Goal: Information Seeking & Learning: Learn about a topic

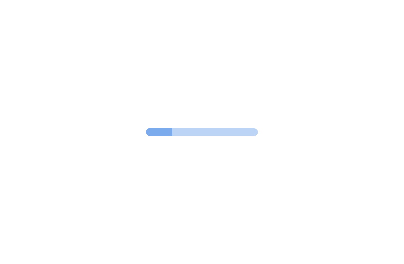
click at [248, 51] on div at bounding box center [202, 132] width 404 height 264
click at [244, 56] on div at bounding box center [202, 132] width 404 height 264
click at [240, 63] on div at bounding box center [202, 132] width 404 height 264
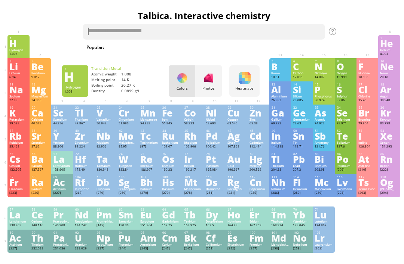
scroll to position [1, 0]
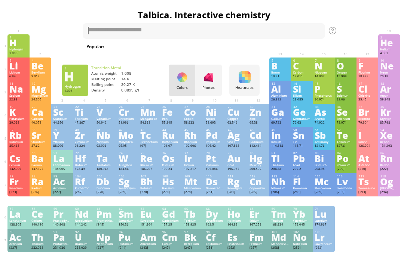
click at [244, 75] on div at bounding box center [245, 77] width 12 height 12
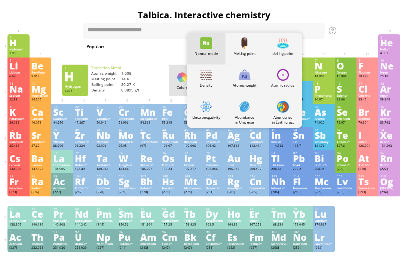
click at [244, 107] on div at bounding box center [245, 107] width 12 height 12
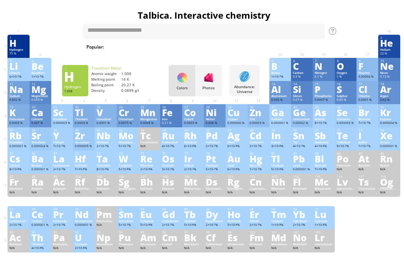
scroll to position [0, 0]
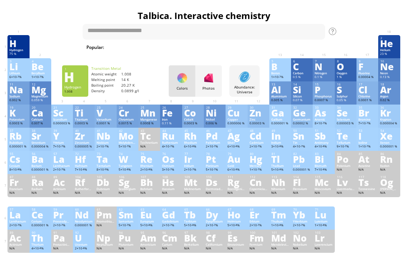
click at [248, 85] on div "Abundance: Universe" at bounding box center [244, 90] width 27 height 10
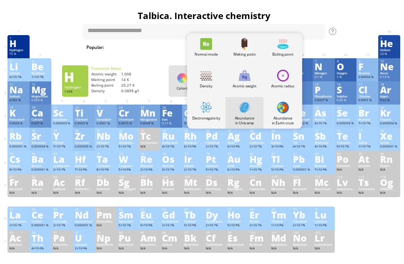
click at [214, 110] on div "Electronegativity" at bounding box center [206, 113] width 38 height 32
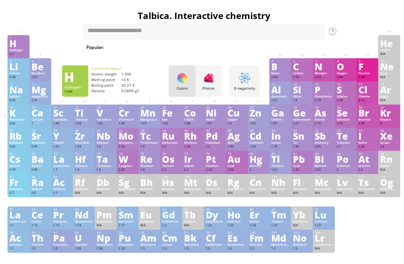
click at [248, 94] on div "E-negativity Heatmaps Normal mode Melting point Boiling point Density Atomic we…" at bounding box center [244, 80] width 30 height 31
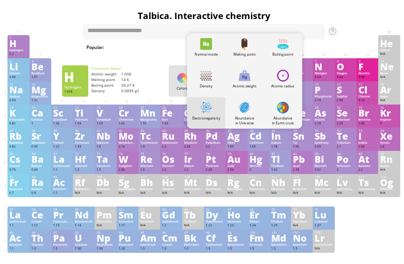
click at [251, 79] on div "Atomic weight" at bounding box center [244, 81] width 38 height 32
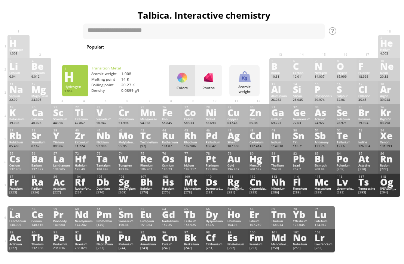
click at [240, 88] on div "Atomic weight" at bounding box center [244, 90] width 27 height 10
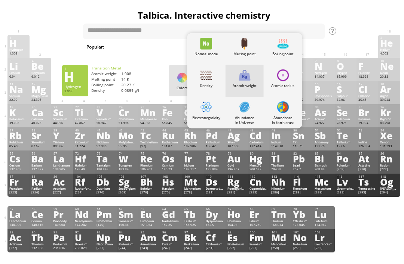
click at [285, 51] on div "Boiling point" at bounding box center [283, 50] width 38 height 32
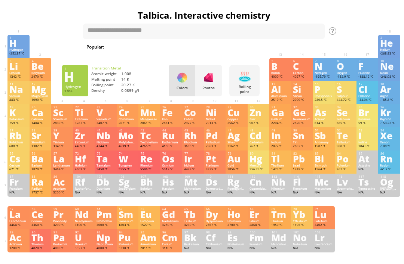
scroll to position [0, 0]
click at [245, 80] on div at bounding box center [245, 77] width 12 height 12
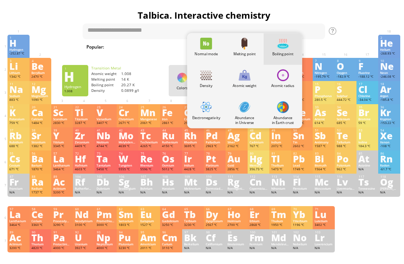
click at [239, 41] on div at bounding box center [245, 44] width 12 height 12
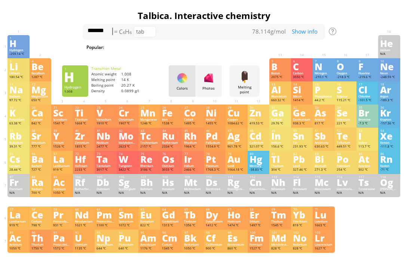
click at [366, 36] on div at bounding box center [368, 38] width 22 height 7
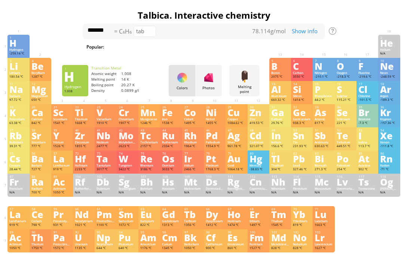
click at [266, 85] on div at bounding box center [259, 84] width 18 height 4
click at [253, 95] on div "Melting point Heatmaps Normal mode Melting point Boiling point Density Atomic w…" at bounding box center [244, 80] width 30 height 31
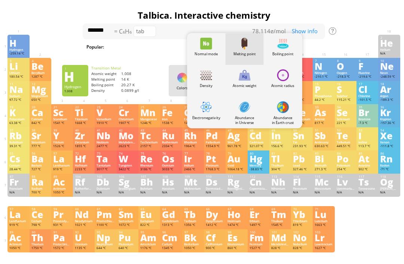
click at [210, 53] on div "Normal mode" at bounding box center [206, 53] width 38 height 5
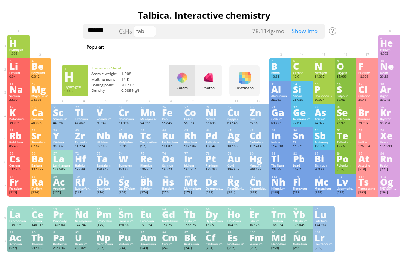
click at [224, 34] on textarea "*******" at bounding box center [204, 32] width 242 height 16
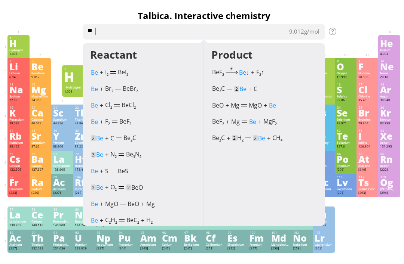
type textarea "*"
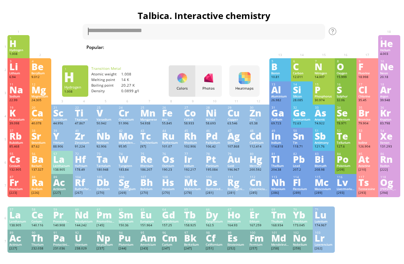
click at [359, 45] on div "1 H Hydrogen 1.008 −1, +1 −1, +1 -259.14 °C -252.87 °C 0.0899 g/l 1s 1 2 He Hel…" at bounding box center [203, 46] width 392 height 23
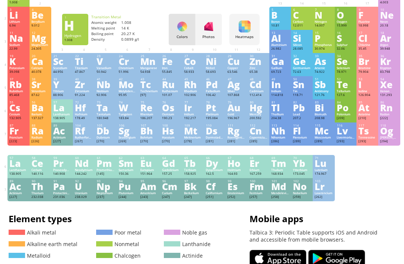
scroll to position [52, 0]
click at [357, 184] on div "1 H Hydrogen 1.008 −1, +1 −1, +1 -259.14 °C -252.87 °C 0.0899 g/l 1s 1 2 He Hel…" at bounding box center [203, 93] width 392 height 218
click at [388, 199] on div "1 H Hydrogen 1.008 −1, +1 −1, +1 -259.14 °C -252.87 °C 0.0899 g/l 1s 1 2 He Hel…" at bounding box center [203, 93] width 392 height 218
click at [386, 196] on div "1 H Hydrogen 1.008 −1, +1 −1, +1 -259.14 °C -252.87 °C 0.0899 g/l 1s 1 2 He Hel…" at bounding box center [203, 93] width 392 height 218
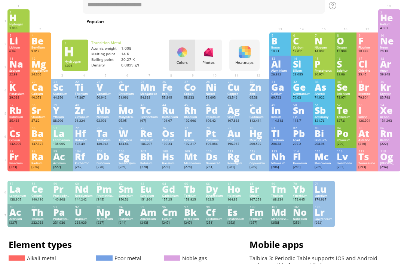
scroll to position [0, 0]
